Goal: Information Seeking & Learning: Stay updated

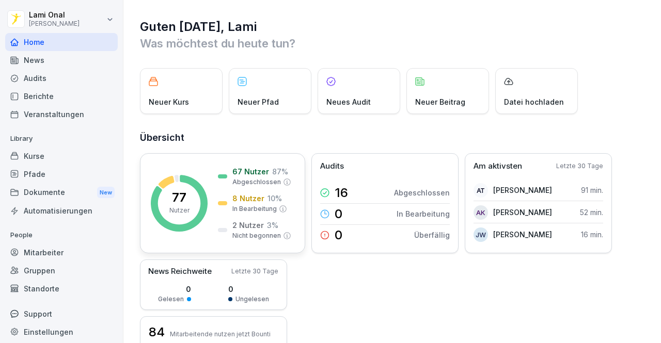
click at [245, 201] on p "8 Nutzer" at bounding box center [248, 198] width 32 height 11
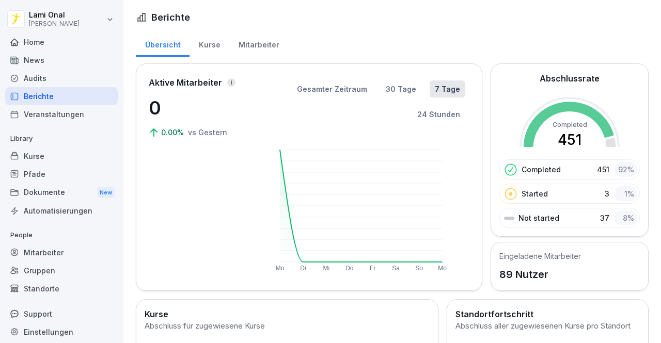
click at [35, 42] on div "Home" at bounding box center [61, 42] width 113 height 18
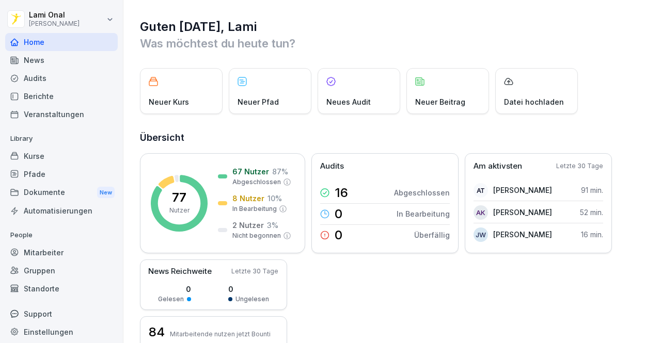
click at [29, 58] on div "News" at bounding box center [61, 60] width 113 height 18
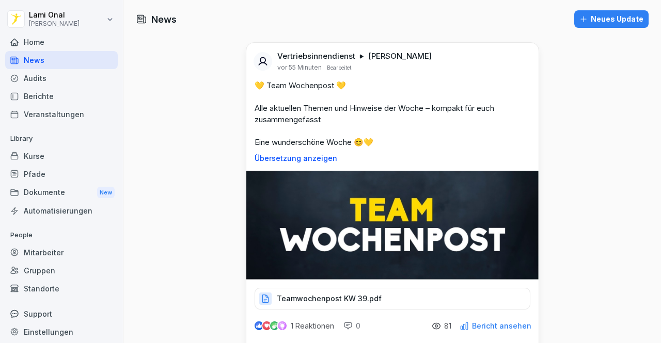
scroll to position [6, 0]
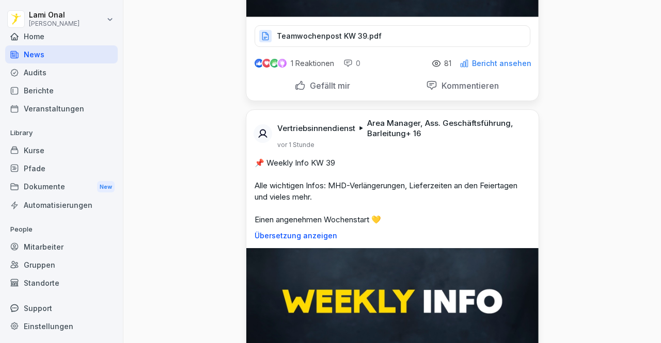
scroll to position [351, 0]
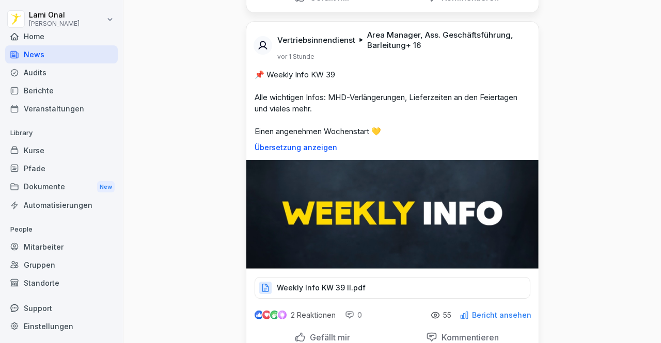
click at [298, 288] on p "Weekly Info KW 39 II.pdf" at bounding box center [321, 288] width 89 height 10
click at [339, 279] on div "Weekly Info KW 39 II.pdf" at bounding box center [393, 288] width 276 height 22
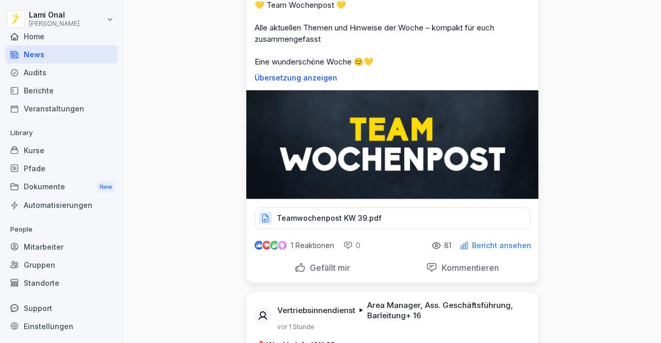
scroll to position [62, 0]
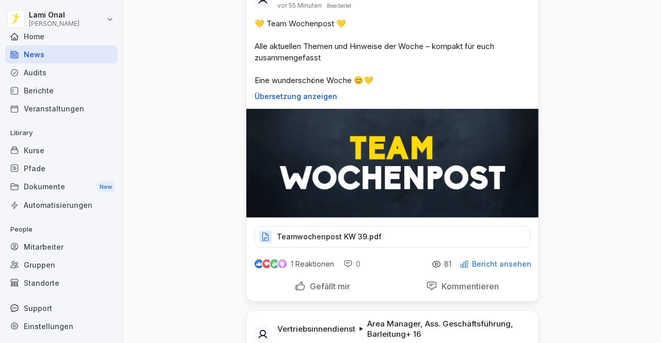
click at [295, 235] on p "Teamwochenpost KW 39.pdf" at bounding box center [329, 237] width 105 height 10
